Goal: Task Accomplishment & Management: Manage account settings

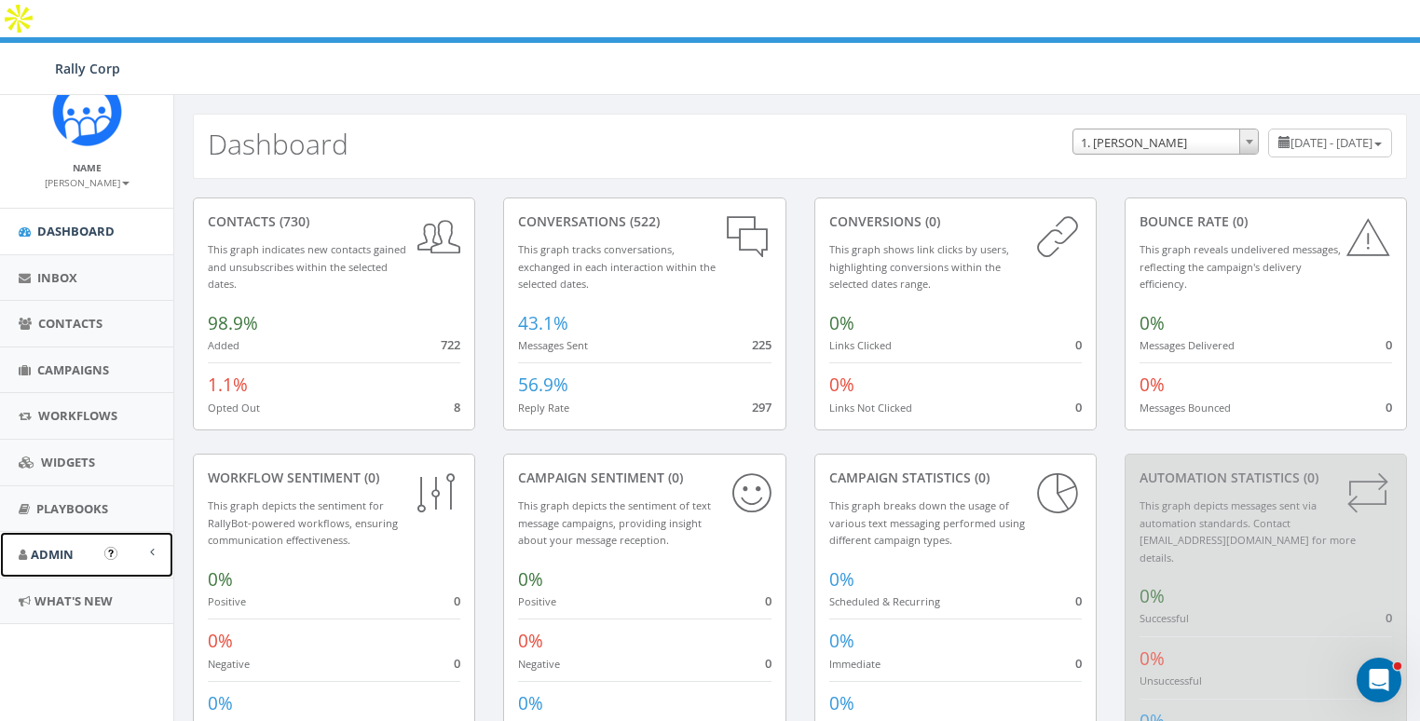
click at [67, 546] on span "Admin" at bounding box center [52, 554] width 43 height 17
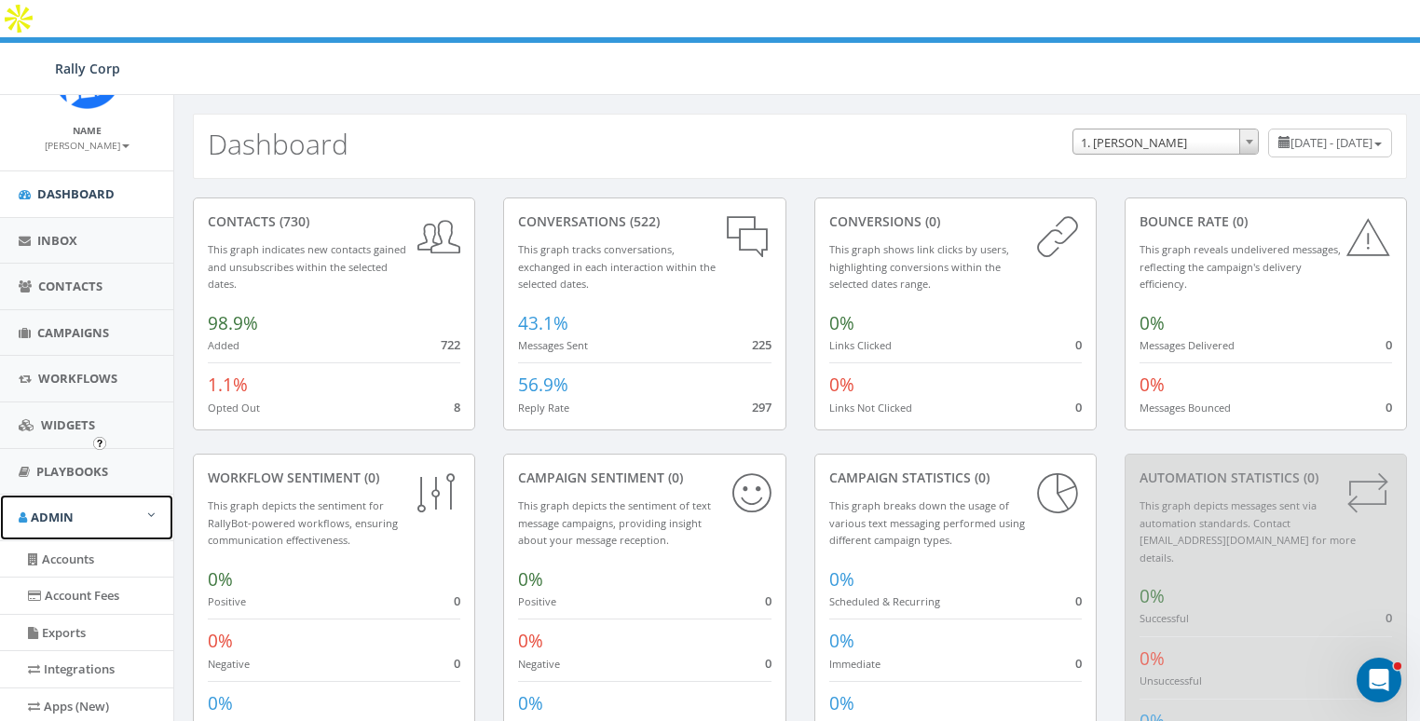
scroll to position [242, 0]
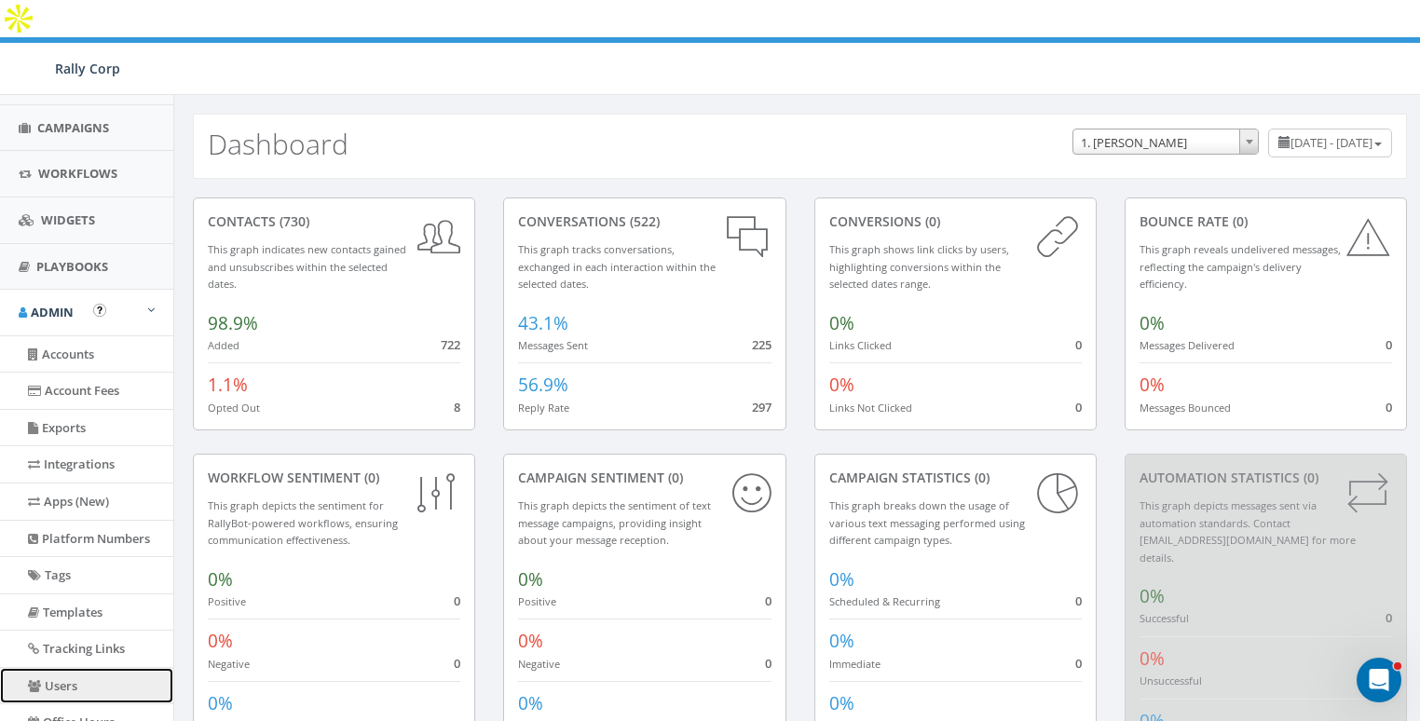
click at [71, 669] on link "Users" at bounding box center [86, 686] width 173 height 36
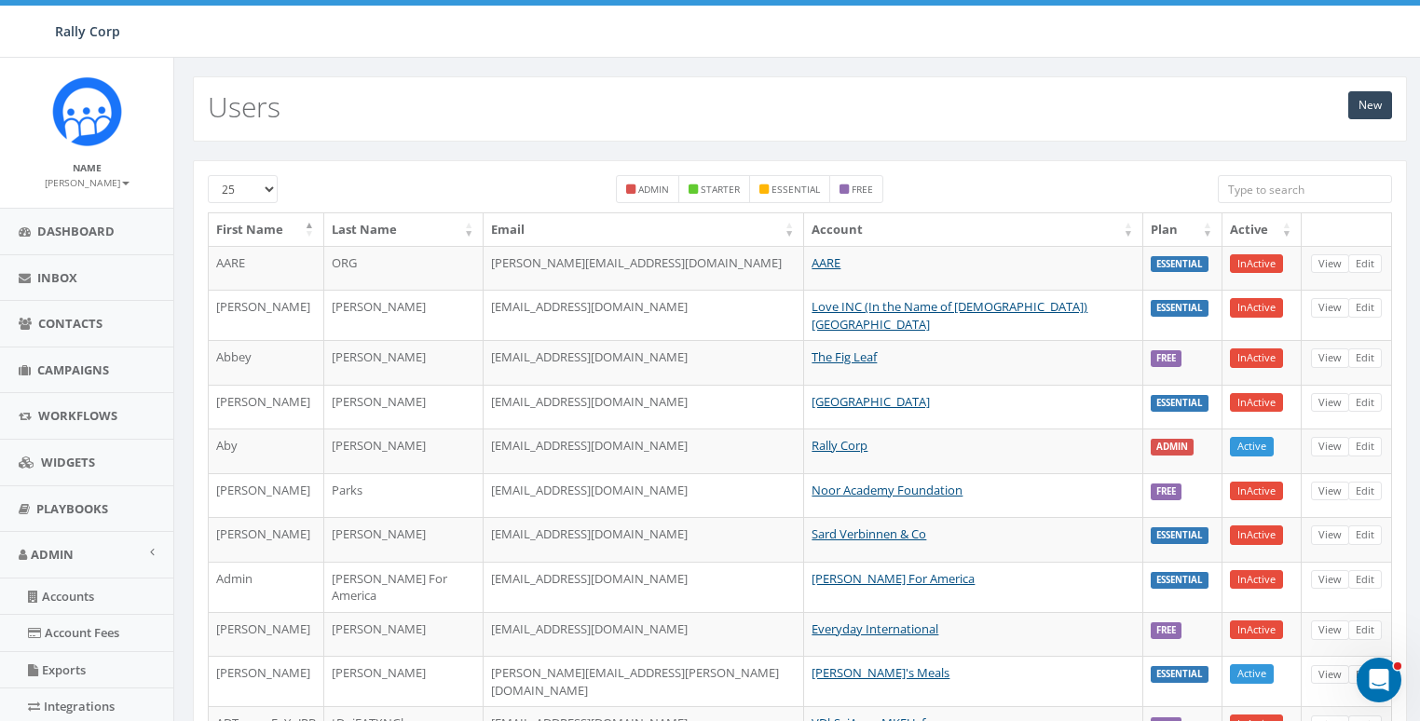
click at [1281, 185] on input "search" at bounding box center [1304, 189] width 174 height 28
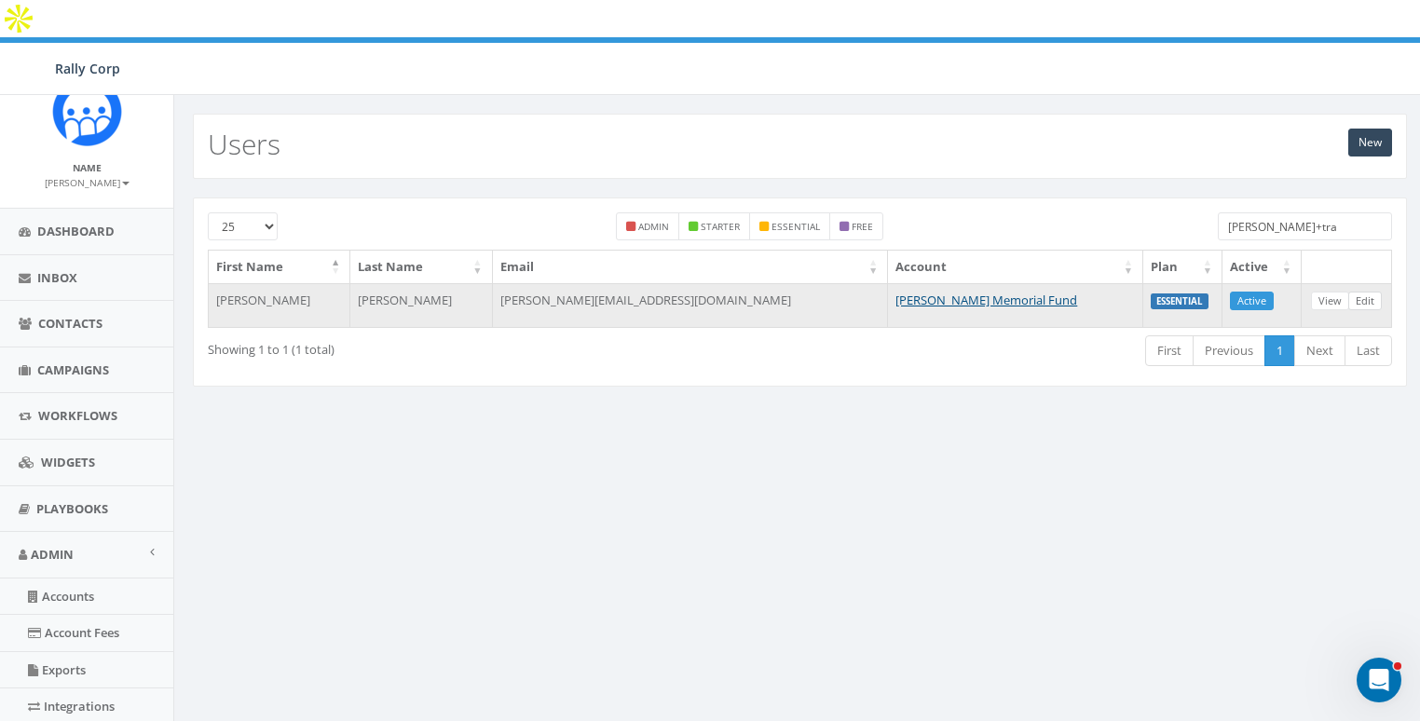
type input "james+tra"
click at [1370, 292] on link "Edit" at bounding box center [1365, 302] width 34 height 20
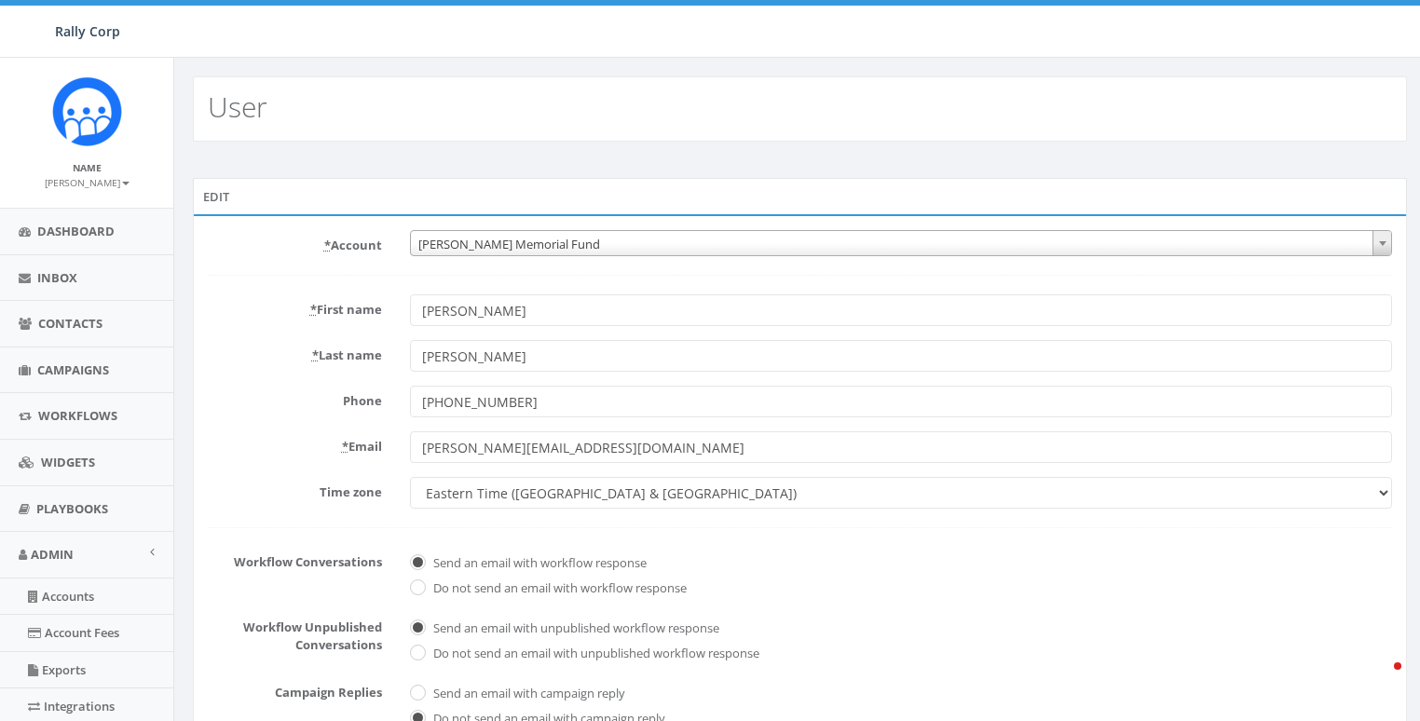
click at [482, 238] on span "Hunter Watson Memorial Fund" at bounding box center [901, 244] width 981 height 26
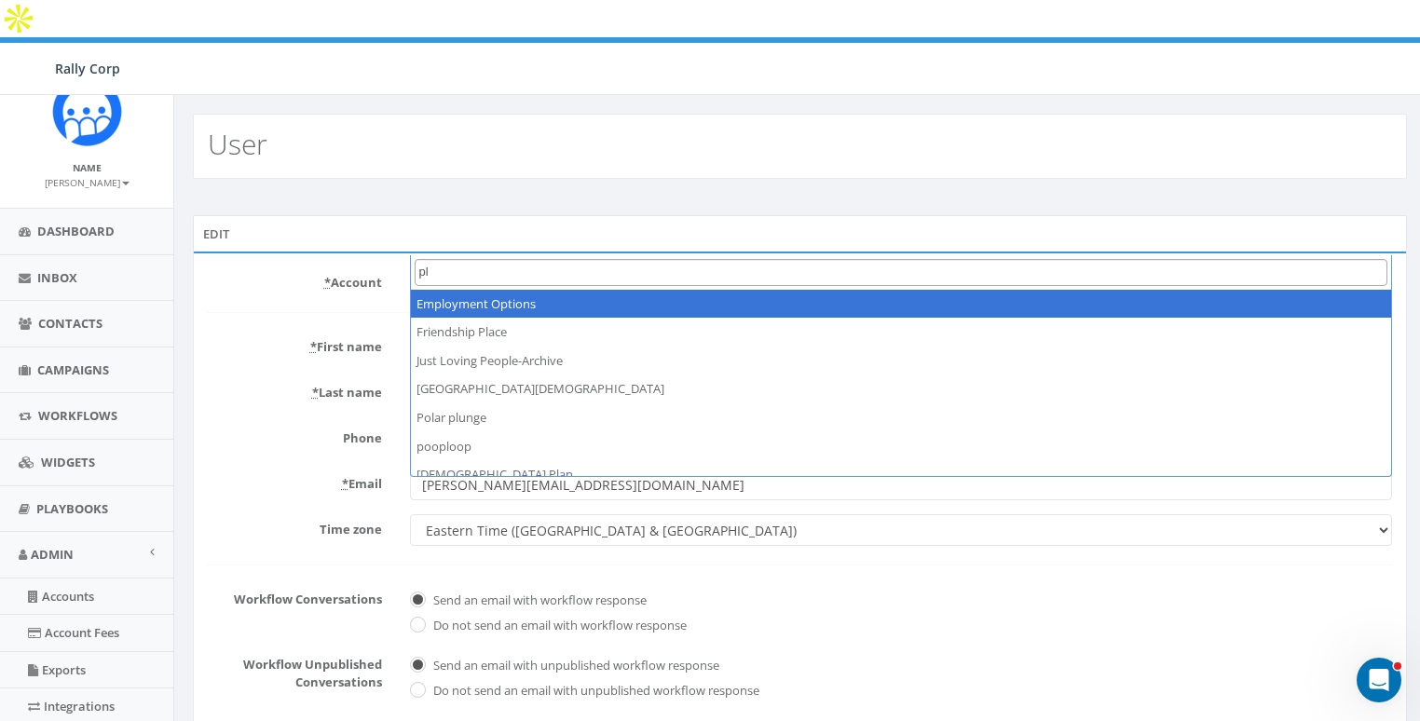
type input "p"
type input "kay"
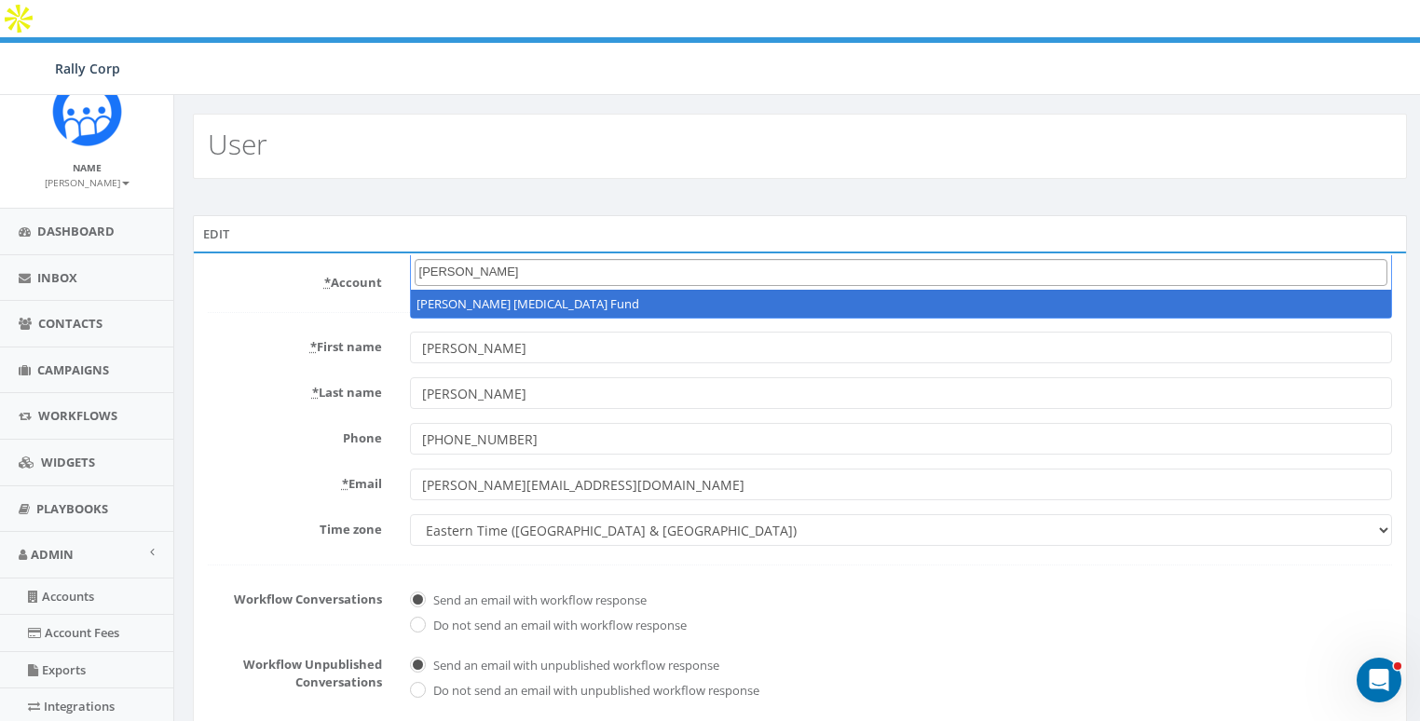
select select "616"
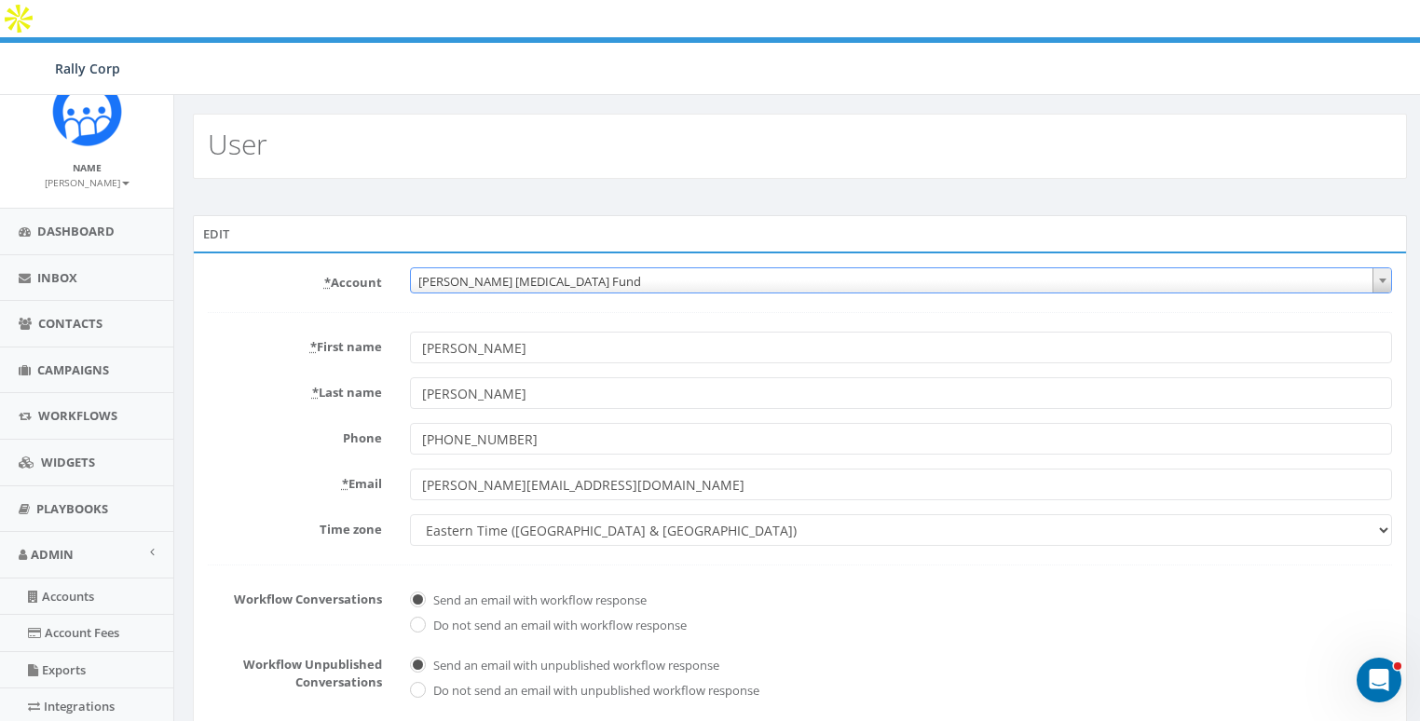
scroll to position [393, 0]
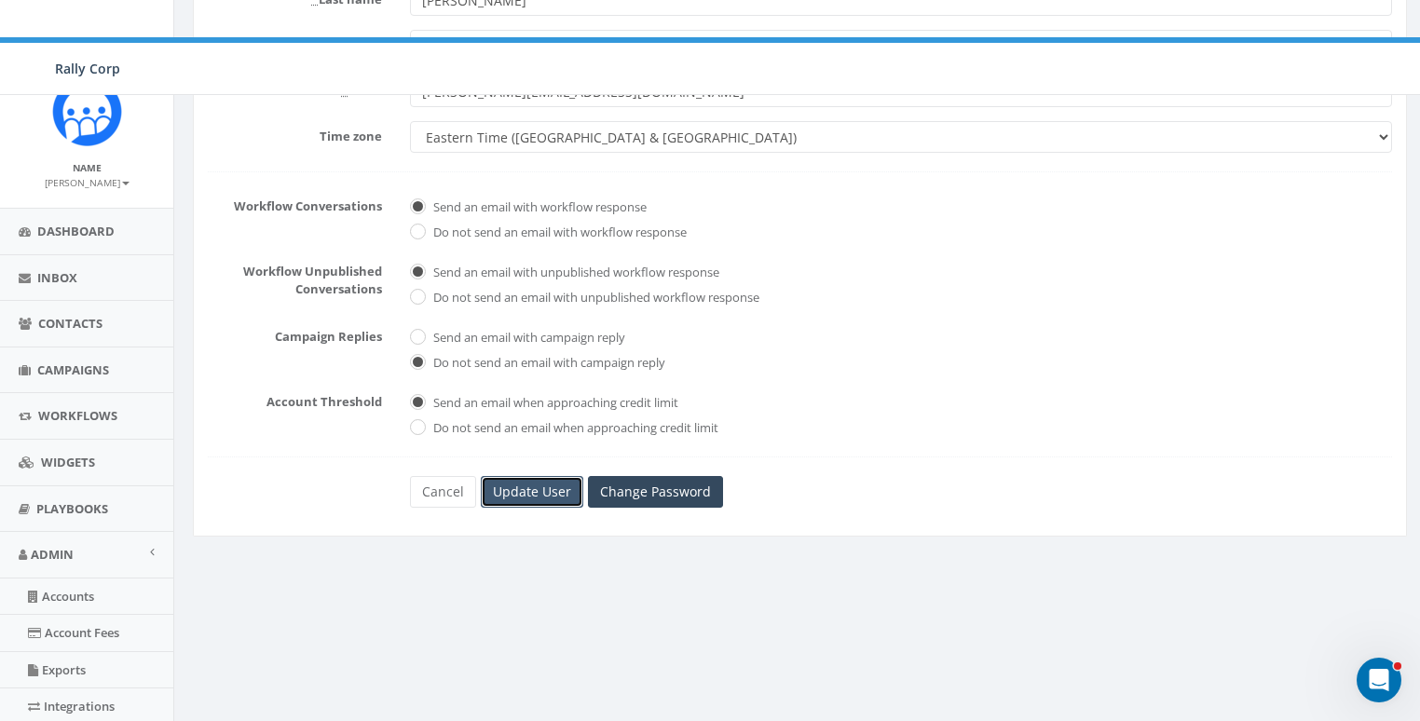
click at [529, 476] on input "Update User" at bounding box center [532, 492] width 102 height 32
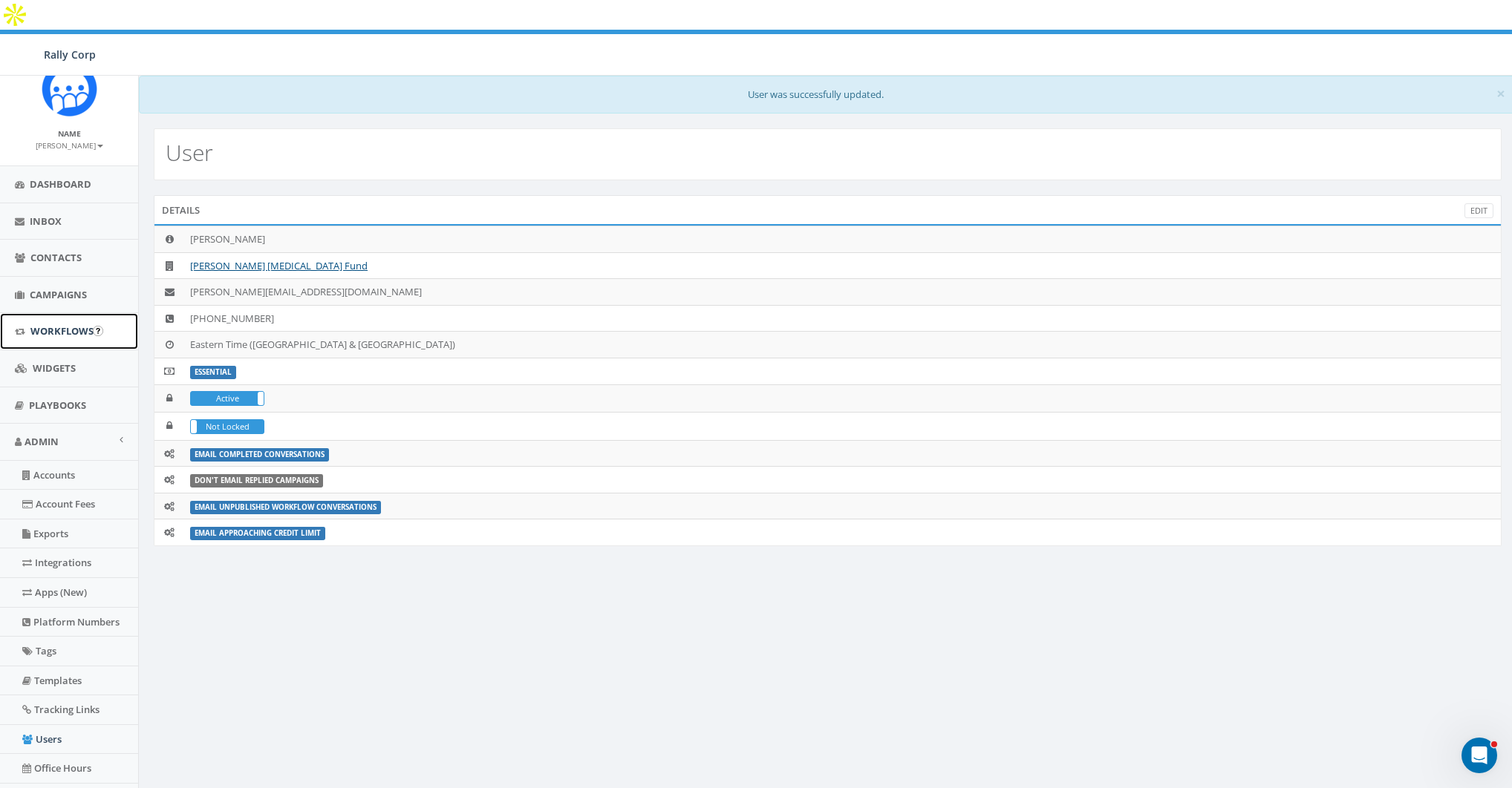
click at [54, 336] on span "Workflows" at bounding box center [61, 331] width 63 height 14
